Goal: Navigation & Orientation: Find specific page/section

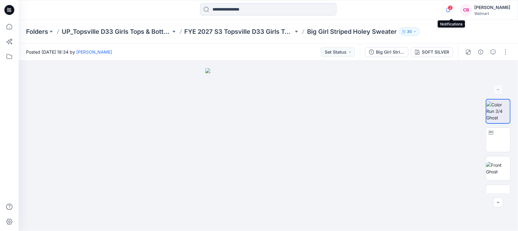
click at [447, 11] on icon "button" at bounding box center [448, 10] width 12 height 12
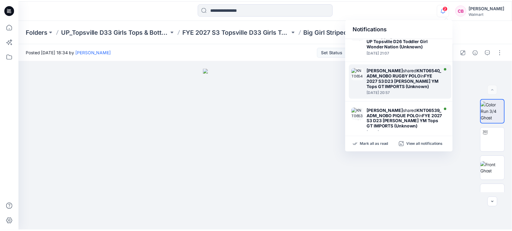
scroll to position [333, 0]
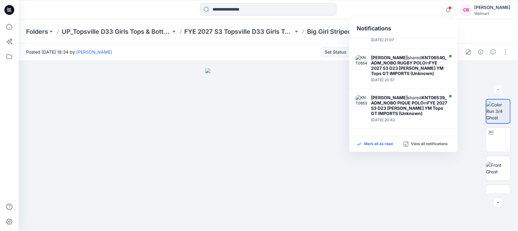
click at [377, 145] on p "Mark all as read" at bounding box center [378, 144] width 29 height 6
click at [451, 11] on icon "button" at bounding box center [448, 10] width 12 height 12
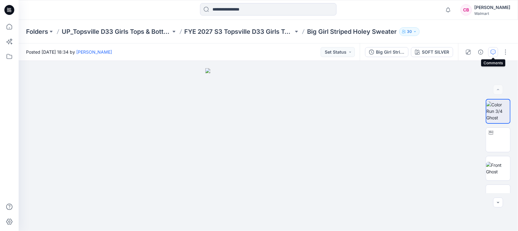
click at [493, 52] on icon "button" at bounding box center [493, 52] width 5 height 5
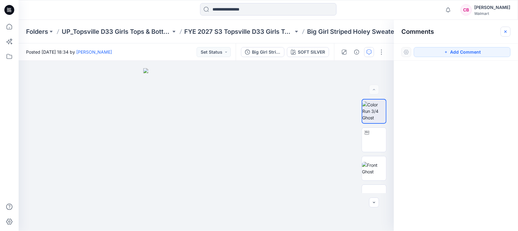
click at [505, 34] on button "button" at bounding box center [506, 32] width 10 height 10
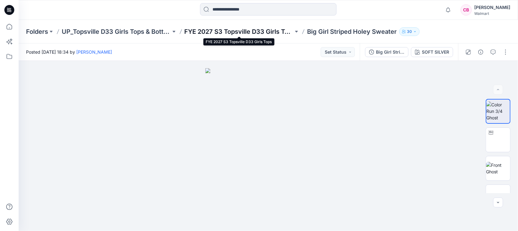
click at [217, 29] on p "FYE 2027 S3 Topsville D33 Girls Tops" at bounding box center [239, 31] width 109 height 9
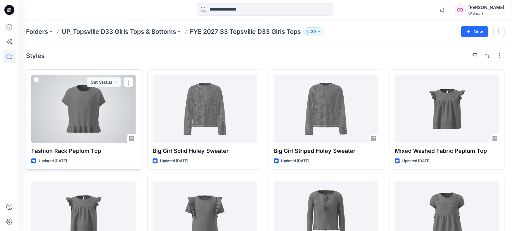
click at [86, 124] on div at bounding box center [83, 109] width 105 height 68
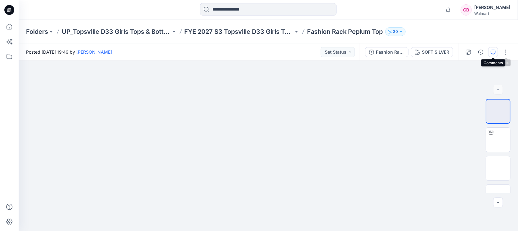
click at [496, 54] on button "button" at bounding box center [493, 52] width 10 height 10
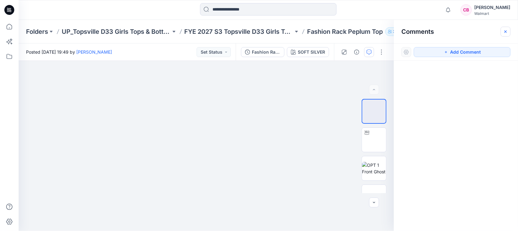
click at [504, 34] on button "button" at bounding box center [506, 32] width 10 height 10
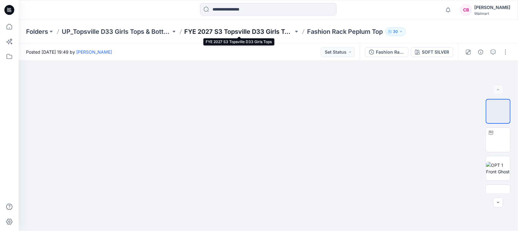
click at [273, 34] on p "FYE 2027 S3 Topsville D33 Girls Tops" at bounding box center [239, 31] width 109 height 9
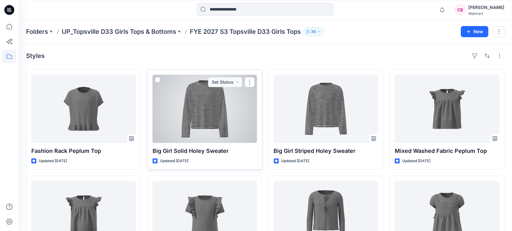
click at [225, 112] on div at bounding box center [205, 109] width 105 height 68
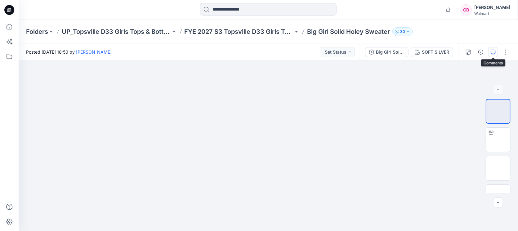
click at [493, 50] on icon "button" at bounding box center [493, 52] width 5 height 5
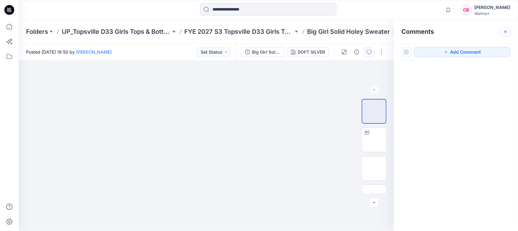
click at [507, 31] on icon "button" at bounding box center [505, 31] width 2 height 2
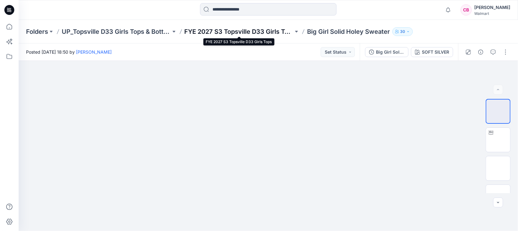
click at [230, 31] on p "FYE 2027 S3 Topsville D33 Girls Tops" at bounding box center [239, 31] width 109 height 9
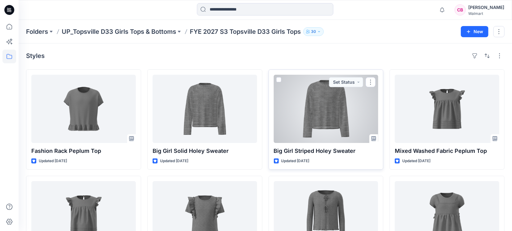
click at [327, 123] on div at bounding box center [326, 109] width 105 height 68
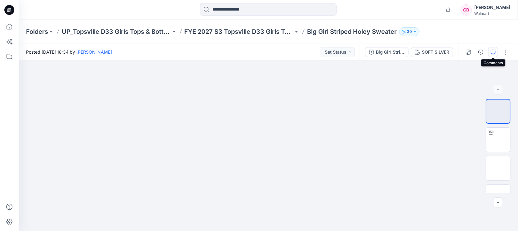
click at [496, 52] on button "button" at bounding box center [493, 52] width 10 height 10
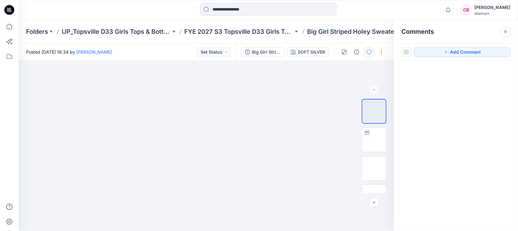
click at [504, 29] on button "button" at bounding box center [506, 32] width 10 height 10
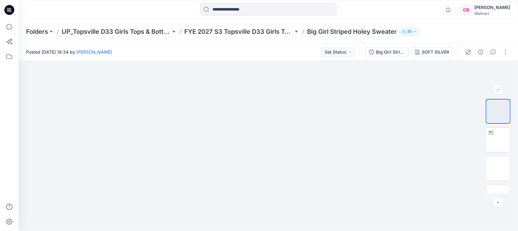
click at [243, 24] on div "Folders UP_Topsville D33 Girls Tops & Bottoms FYE 2027 S3 Topsville D33 Girls T…" at bounding box center [268, 32] width 499 height 24
click at [256, 31] on p "FYE 2027 S3 Topsville D33 Girls Tops" at bounding box center [239, 31] width 109 height 9
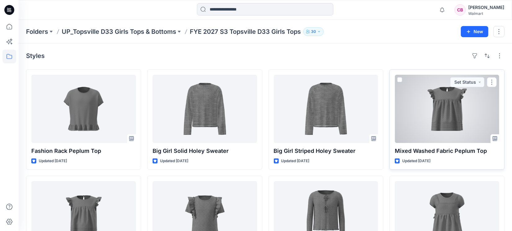
click at [447, 107] on div at bounding box center [447, 109] width 105 height 68
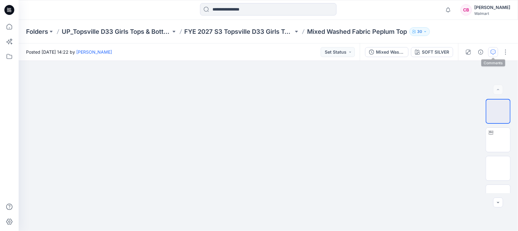
click at [492, 54] on icon "button" at bounding box center [493, 52] width 5 height 5
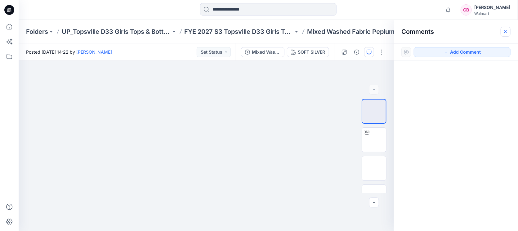
click at [506, 33] on icon "button" at bounding box center [505, 31] width 5 height 5
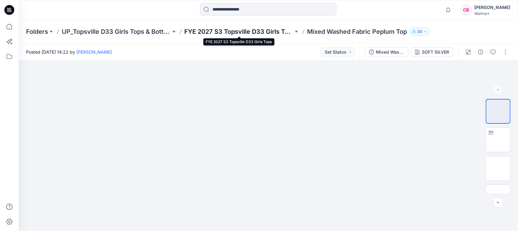
click at [255, 32] on p "FYE 2027 S3 Topsville D33 Girls Tops" at bounding box center [239, 31] width 109 height 9
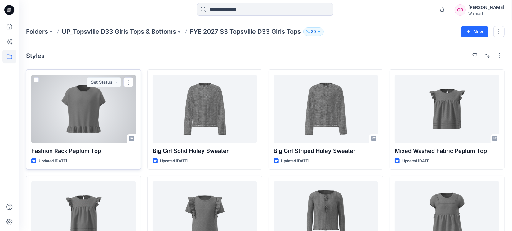
scroll to position [116, 0]
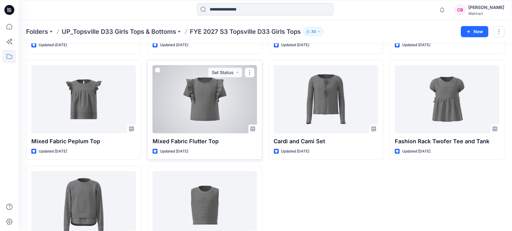
click at [216, 102] on div at bounding box center [205, 99] width 105 height 68
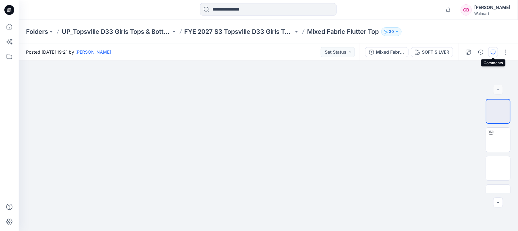
click at [492, 49] on button "button" at bounding box center [493, 52] width 10 height 10
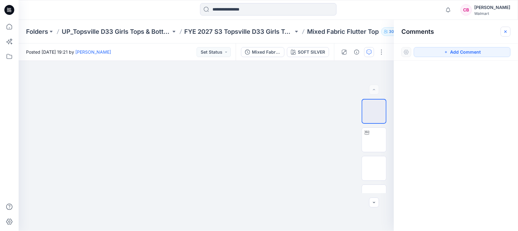
click at [504, 34] on button "button" at bounding box center [506, 32] width 10 height 10
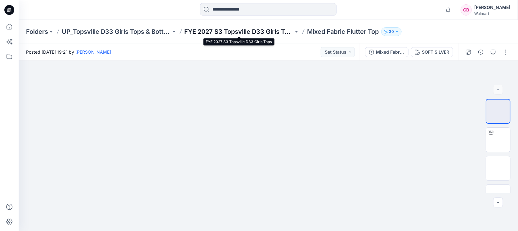
click at [263, 28] on p "FYE 2027 S3 Topsville D33 Girls Tops" at bounding box center [239, 31] width 109 height 9
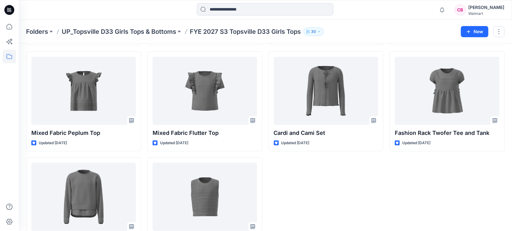
scroll to position [155, 0]
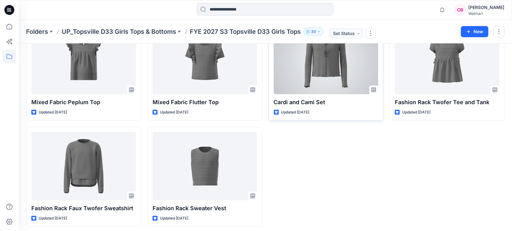
click at [330, 81] on div at bounding box center [326, 60] width 105 height 68
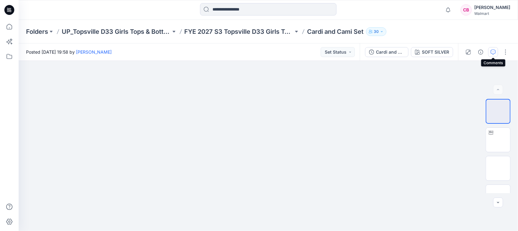
click at [489, 50] on button "button" at bounding box center [493, 52] width 10 height 10
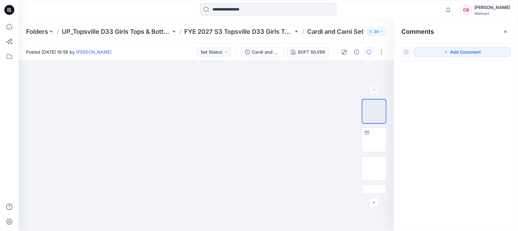
click at [509, 36] on button "button" at bounding box center [506, 32] width 10 height 10
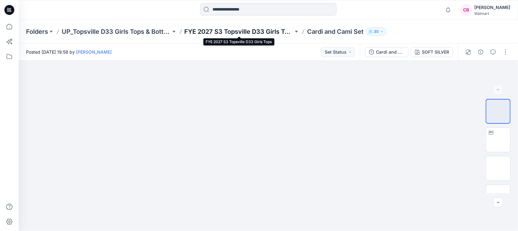
click at [240, 34] on p "FYE 2027 S3 Topsville D33 Girls Tops" at bounding box center [239, 31] width 109 height 9
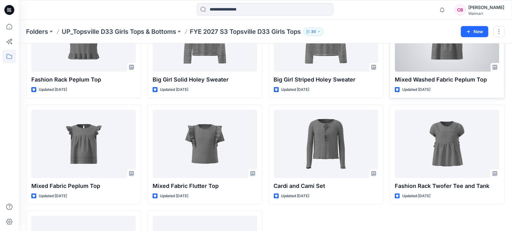
scroll to position [116, 0]
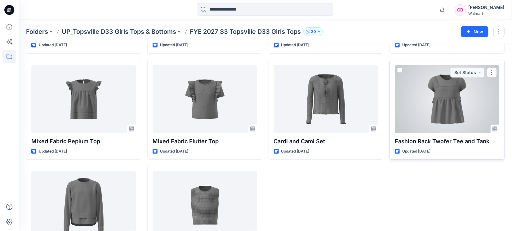
click at [446, 103] on div at bounding box center [447, 99] width 105 height 68
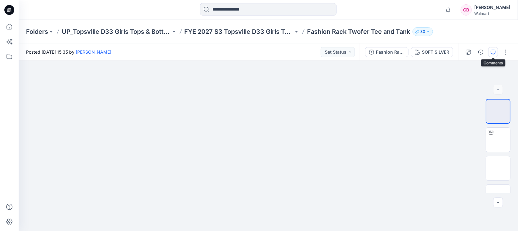
click at [493, 50] on icon "button" at bounding box center [493, 52] width 5 height 5
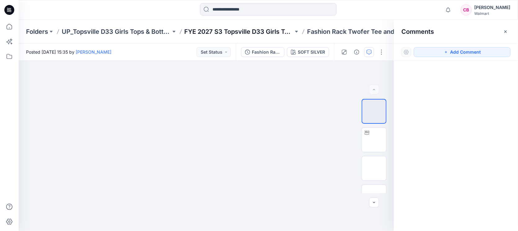
drag, startPoint x: 506, startPoint y: 34, endPoint x: 203, endPoint y: 33, distance: 302.7
click at [505, 34] on icon "button" at bounding box center [505, 31] width 5 height 5
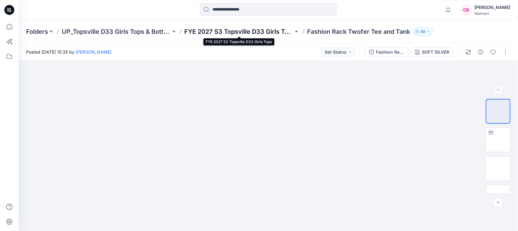
click at [231, 30] on p "FYE 2027 S3 Topsville D33 Girls Tops" at bounding box center [239, 31] width 109 height 9
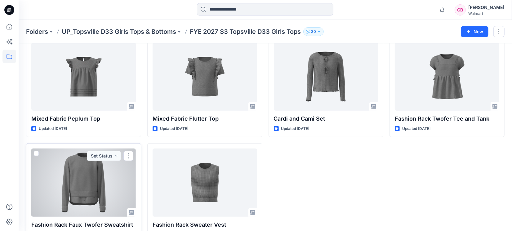
scroll to position [158, 0]
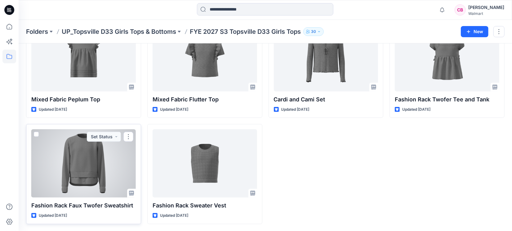
click at [81, 177] on div at bounding box center [83, 163] width 105 height 68
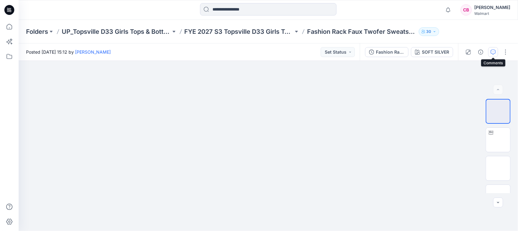
click at [495, 52] on icon "button" at bounding box center [493, 52] width 5 height 5
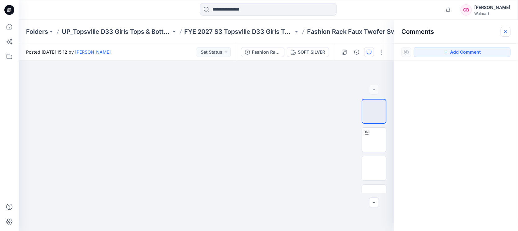
click at [508, 33] on icon "button" at bounding box center [505, 31] width 5 height 5
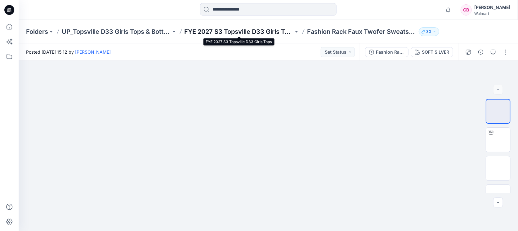
click at [248, 33] on p "FYE 2027 S3 Topsville D33 Girls Tops" at bounding box center [239, 31] width 109 height 9
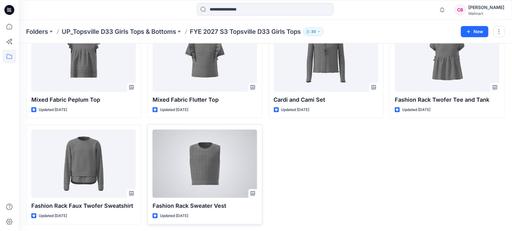
scroll to position [158, 0]
click at [211, 153] on div at bounding box center [205, 163] width 105 height 68
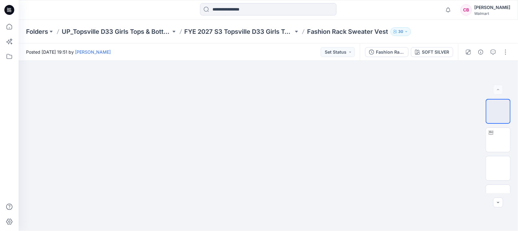
click at [499, 52] on div at bounding box center [486, 51] width 57 height 17
click at [497, 52] on button "button" at bounding box center [493, 52] width 10 height 10
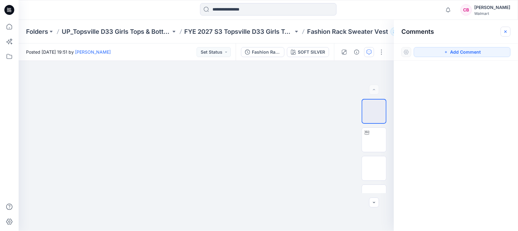
click at [508, 34] on button "button" at bounding box center [506, 32] width 10 height 10
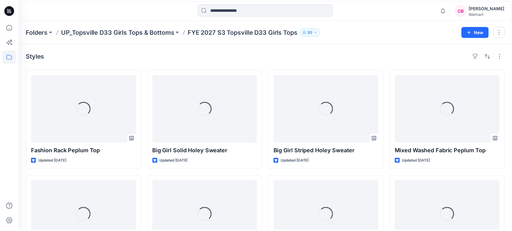
scroll to position [158, 0]
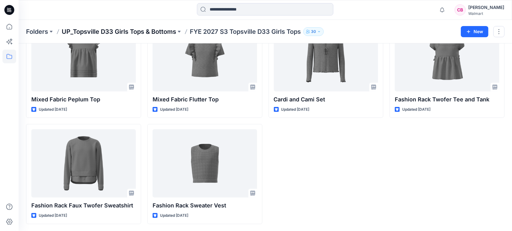
click at [139, 30] on p "UP_Topsville D33 Girls Tops & Bottoms" at bounding box center [119, 31] width 114 height 9
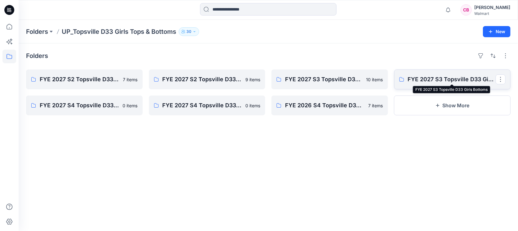
click at [453, 78] on p "FYE 2027 S3 Topsville D33 Girls Bottoms" at bounding box center [452, 79] width 88 height 9
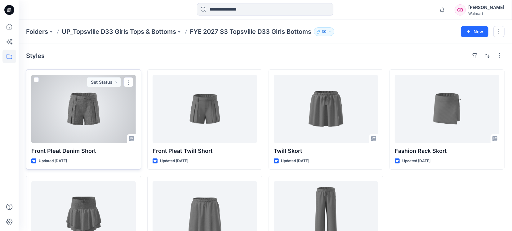
click at [81, 116] on div at bounding box center [83, 109] width 105 height 68
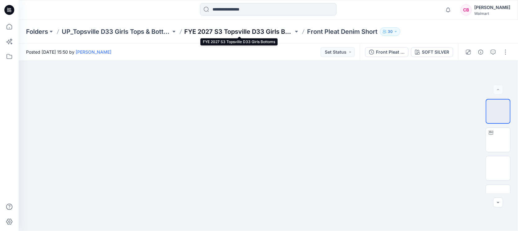
click at [242, 27] on p "FYE 2027 S3 Topsville D33 Girls Bottoms" at bounding box center [239, 31] width 109 height 9
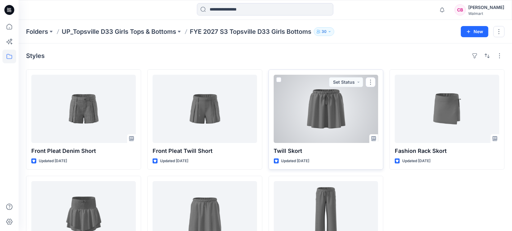
click at [309, 123] on div at bounding box center [326, 109] width 105 height 68
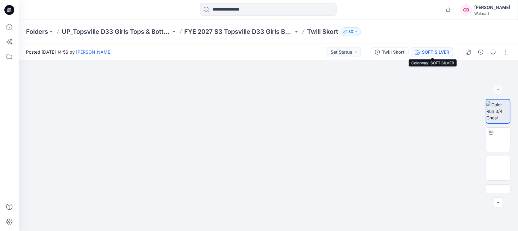
click at [437, 54] on div "SOFT SILVER" at bounding box center [435, 52] width 27 height 7
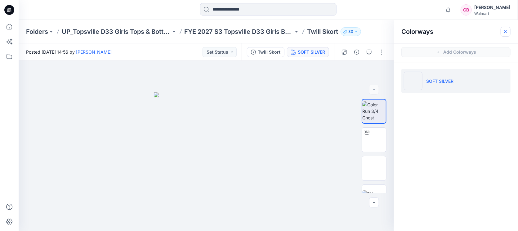
click at [504, 32] on icon "button" at bounding box center [505, 31] width 5 height 5
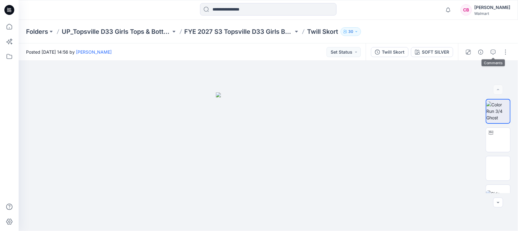
click at [499, 52] on div at bounding box center [486, 51] width 57 height 17
click at [497, 52] on button "button" at bounding box center [493, 52] width 10 height 10
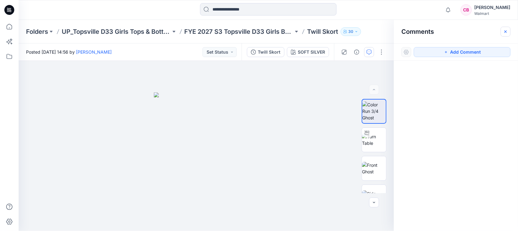
click at [507, 30] on icon "button" at bounding box center [505, 31] width 5 height 5
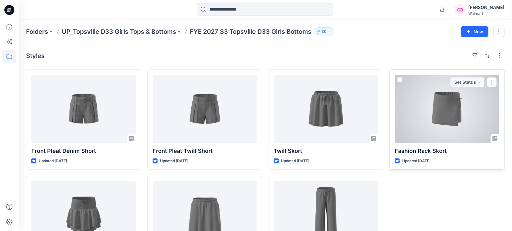
click at [444, 123] on div at bounding box center [447, 109] width 105 height 68
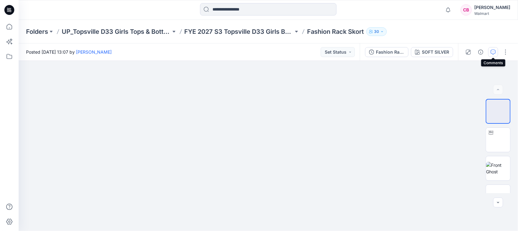
click at [498, 54] on button "button" at bounding box center [493, 52] width 10 height 10
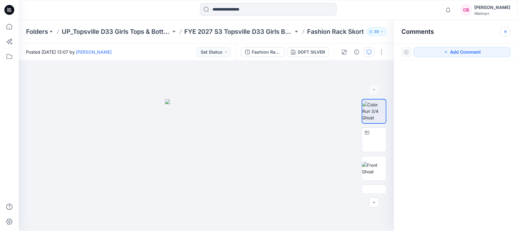
click at [503, 34] on button "button" at bounding box center [506, 32] width 10 height 10
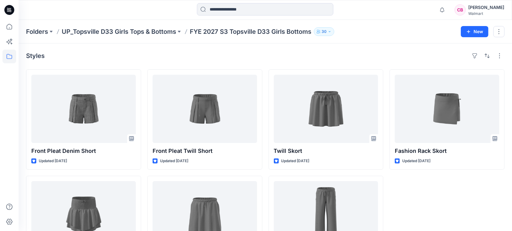
scroll to position [51, 0]
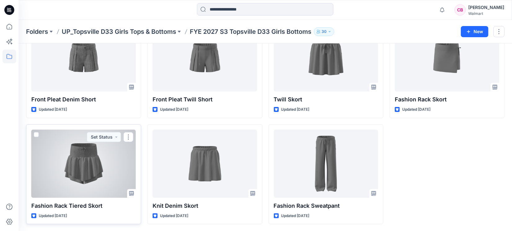
click at [97, 169] on div at bounding box center [83, 164] width 105 height 68
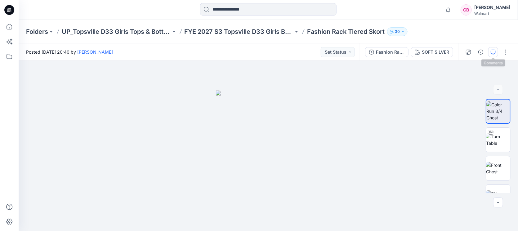
click at [493, 52] on icon "button" at bounding box center [493, 52] width 5 height 5
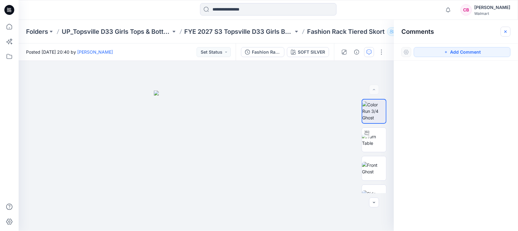
click at [503, 31] on icon "button" at bounding box center [505, 31] width 5 height 5
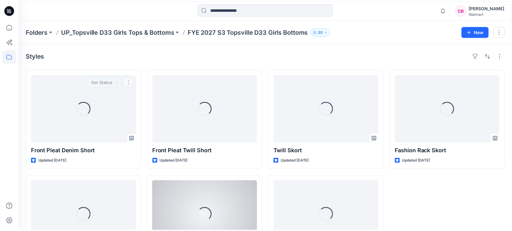
scroll to position [51, 0]
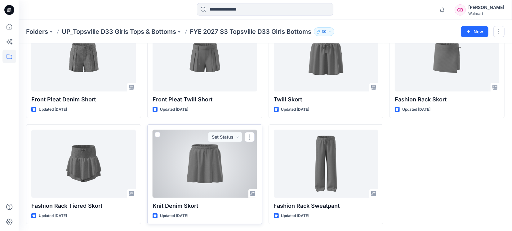
click at [186, 162] on div at bounding box center [205, 164] width 105 height 68
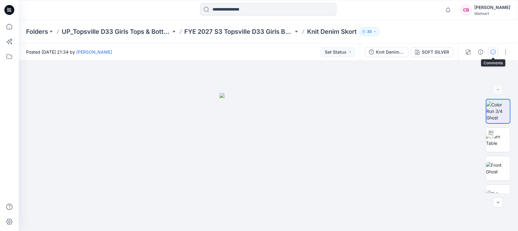
click at [494, 51] on icon "button" at bounding box center [493, 52] width 5 height 5
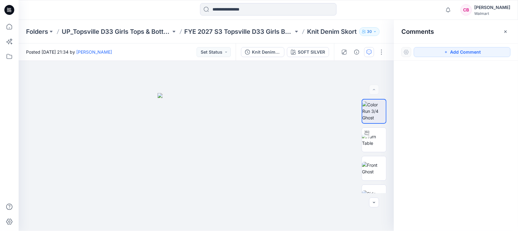
drag, startPoint x: 505, startPoint y: 34, endPoint x: 500, endPoint y: 34, distance: 5.0
click at [505, 33] on icon "button" at bounding box center [505, 31] width 5 height 5
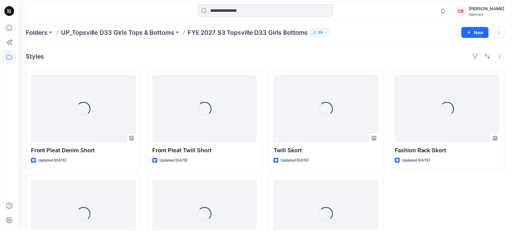
scroll to position [51, 0]
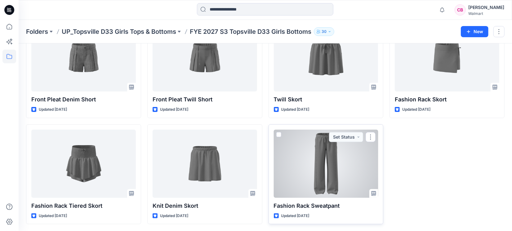
click at [342, 157] on div at bounding box center [326, 164] width 105 height 68
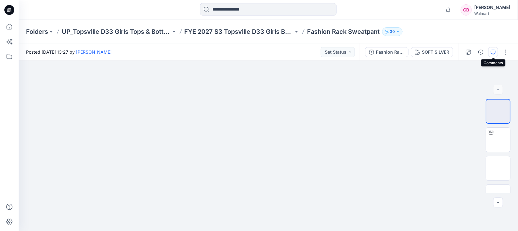
click at [496, 52] on button "button" at bounding box center [493, 52] width 10 height 10
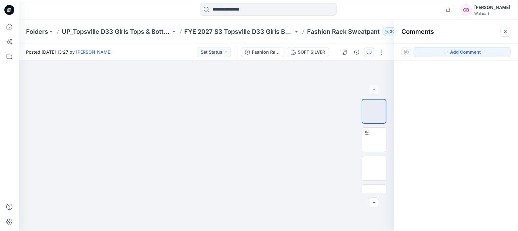
click at [507, 34] on icon "button" at bounding box center [505, 31] width 5 height 5
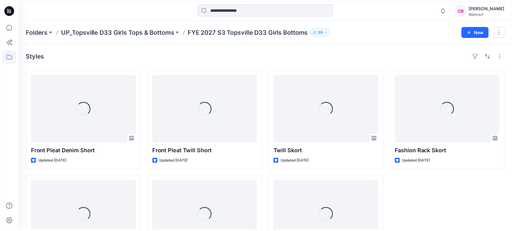
scroll to position [51, 0]
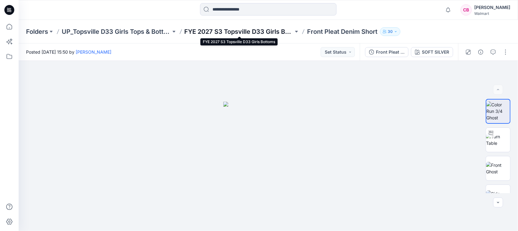
click at [210, 28] on p "FYE 2027 S3 Topsville D33 Girls Bottoms" at bounding box center [239, 31] width 109 height 9
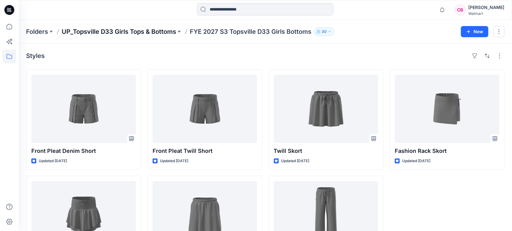
click at [120, 29] on p "UP_Topsville D33 Girls Tops & Bottoms" at bounding box center [119, 31] width 114 height 9
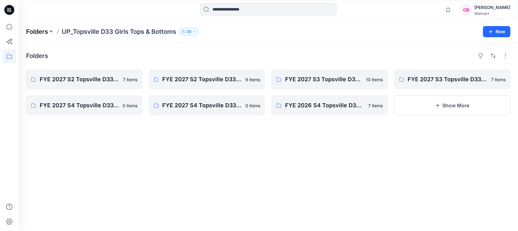
click at [36, 29] on p "Folders" at bounding box center [37, 31] width 22 height 9
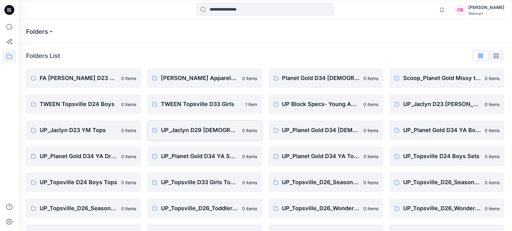
scroll to position [47, 0]
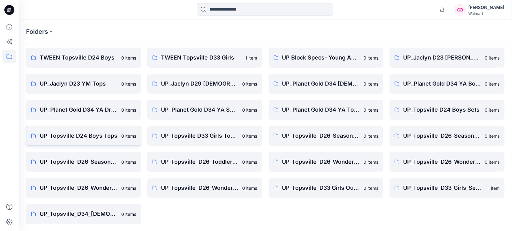
click at [64, 136] on p "UP_Topsville D24 Boys Tops" at bounding box center [79, 136] width 78 height 9
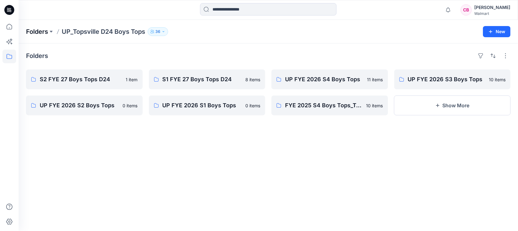
click at [29, 28] on p "Folders" at bounding box center [37, 31] width 22 height 9
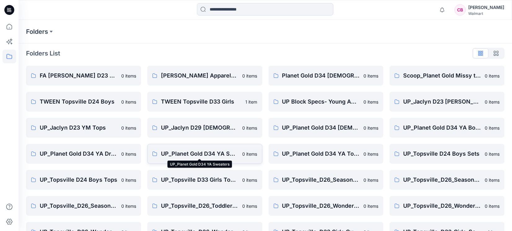
scroll to position [47, 0]
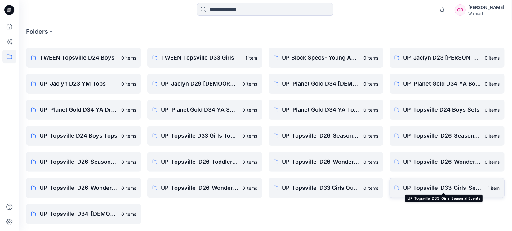
click at [469, 186] on p "UP_Topsville_D33_Girls_Seasonal Events" at bounding box center [443, 188] width 81 height 9
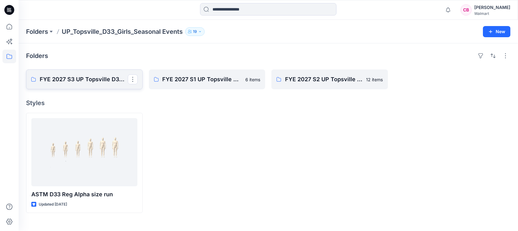
click at [71, 74] on link "FYE 2027 S3 UP Topsville D33 Girls Seasonal" at bounding box center [84, 79] width 117 height 20
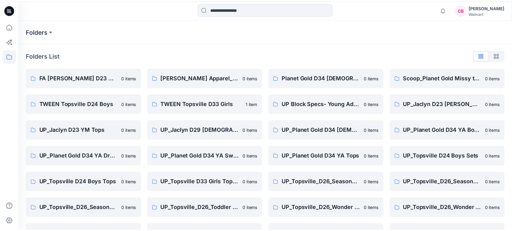
scroll to position [47, 0]
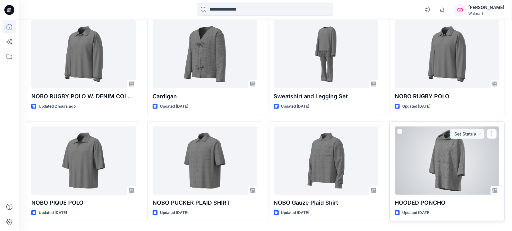
scroll to position [198, 0]
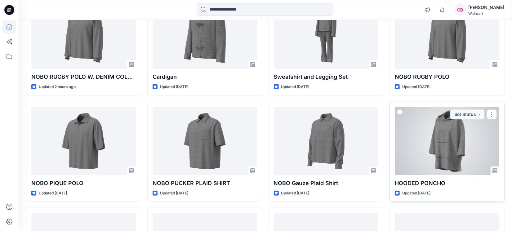
click at [446, 141] on div at bounding box center [447, 141] width 105 height 68
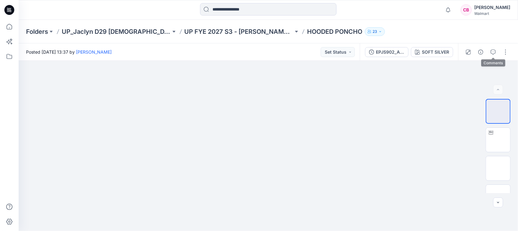
click at [496, 51] on button "button" at bounding box center [493, 52] width 10 height 10
